Goal: Information Seeking & Learning: Learn about a topic

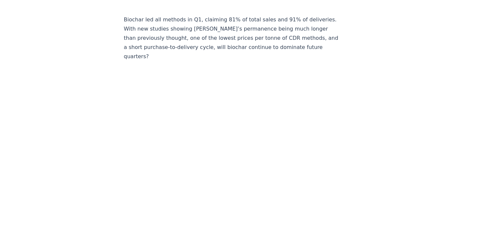
scroll to position [936, 0]
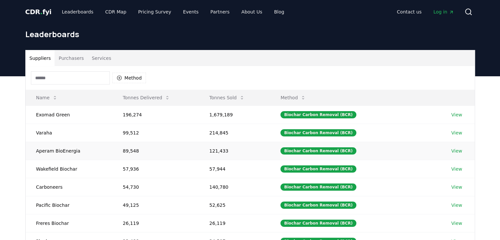
click at [454, 151] on link "View" at bounding box center [456, 151] width 11 height 7
click at [458, 151] on link "View" at bounding box center [456, 151] width 11 height 7
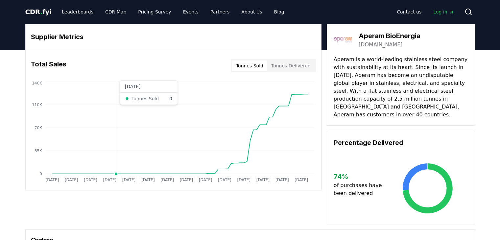
scroll to position [197, 0]
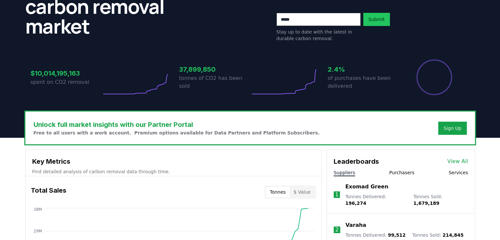
scroll to position [132, 0]
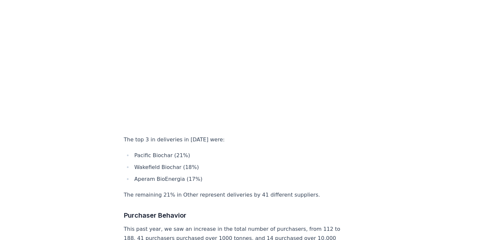
scroll to position [2598, 0]
